Goal: Task Accomplishment & Management: Manage account settings

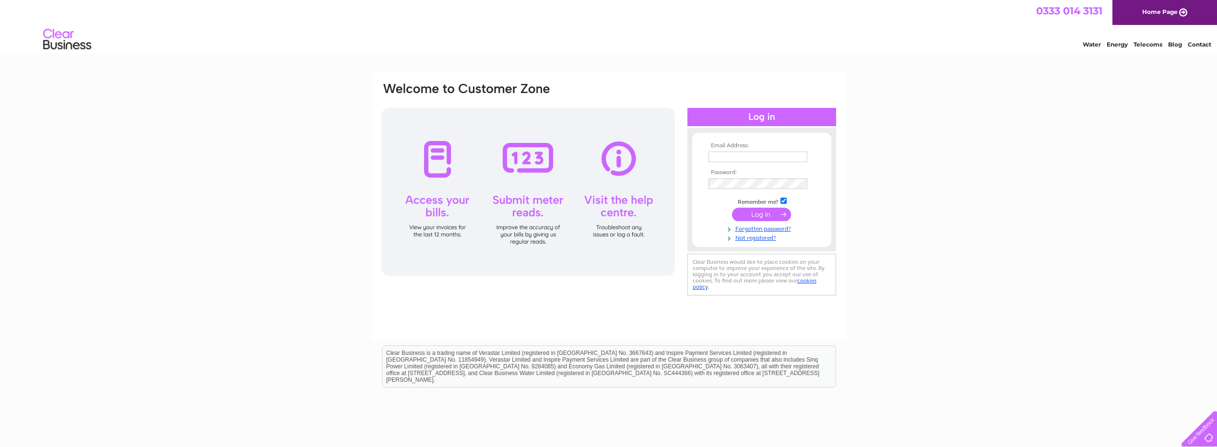
type input "[EMAIL_ADDRESS][DOMAIN_NAME]"
click at [753, 217] on input "submit" at bounding box center [761, 214] width 59 height 13
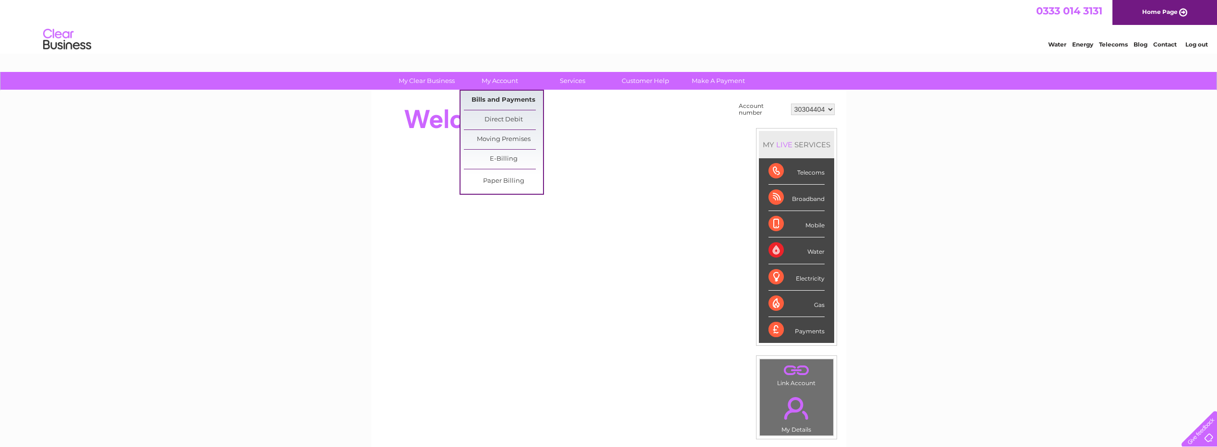
click at [500, 103] on link "Bills and Payments" at bounding box center [503, 100] width 79 height 19
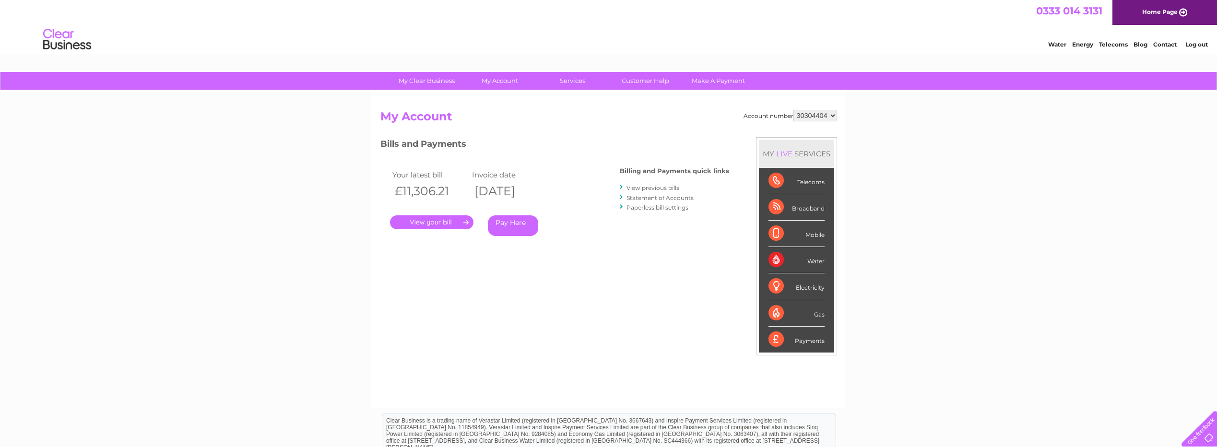
click at [446, 223] on link "." at bounding box center [431, 222] width 83 height 14
